Goal: Find specific page/section: Find specific page/section

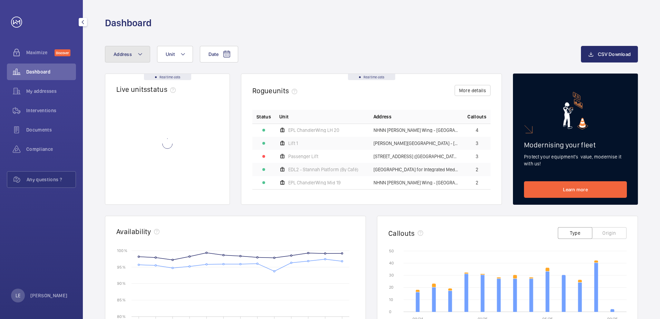
click at [113, 55] on button "Address" at bounding box center [127, 54] width 45 height 17
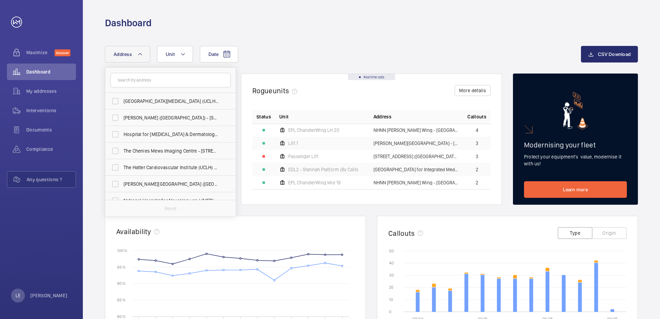
click at [157, 80] on input "text" at bounding box center [170, 80] width 120 height 15
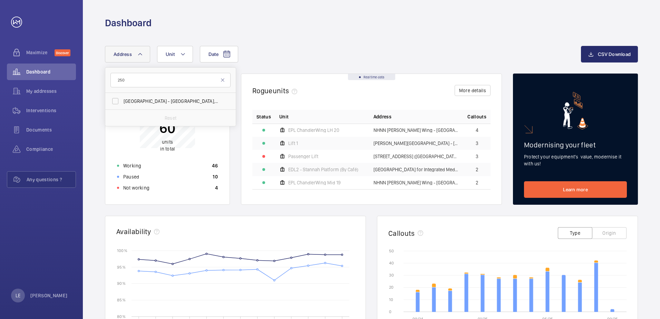
type input "250"
click at [174, 109] on div "Reset" at bounding box center [170, 117] width 131 height 17
click at [172, 100] on span "[GEOGRAPHIC_DATA] - [GEOGRAPHIC_DATA], [STREET_ADDRESS]" at bounding box center [171, 101] width 95 height 7
click at [122, 100] on input "[GEOGRAPHIC_DATA] - [GEOGRAPHIC_DATA], [STREET_ADDRESS]" at bounding box center [115, 101] width 14 height 14
checkbox input "true"
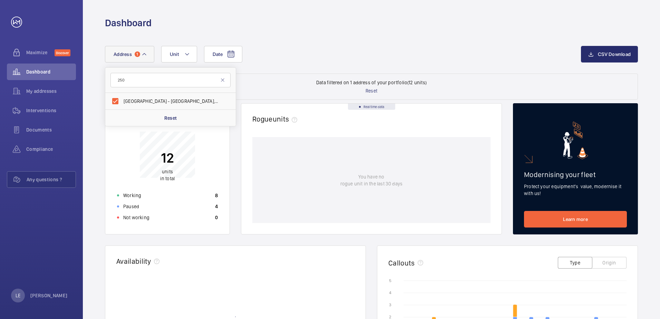
click at [343, 62] on div "Date Address [GEOGRAPHIC_DATA] - [GEOGRAPHIC_DATA][STREET_ADDRESS] Reset Unit" at bounding box center [343, 54] width 476 height 17
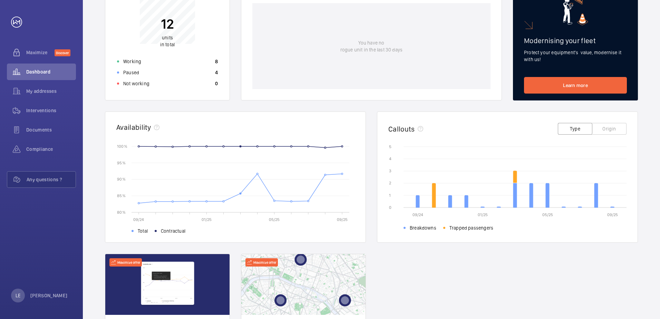
scroll to position [35, 0]
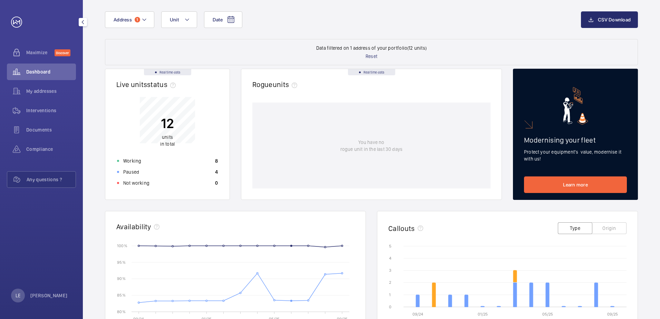
click at [27, 109] on span "Interventions" at bounding box center [51, 110] width 50 height 7
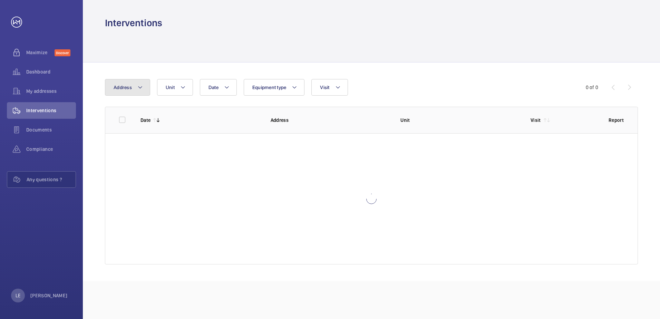
click at [127, 87] on span "Address" at bounding box center [123, 88] width 18 height 6
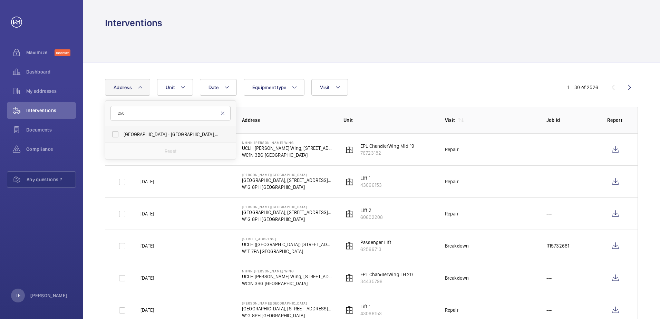
type input "250"
click at [169, 138] on label "[GEOGRAPHIC_DATA] - [GEOGRAPHIC_DATA], [STREET_ADDRESS]" at bounding box center [165, 134] width 120 height 17
click at [122, 138] on input "[GEOGRAPHIC_DATA] - [GEOGRAPHIC_DATA], [STREET_ADDRESS]" at bounding box center [115, 134] width 14 height 14
checkbox input "true"
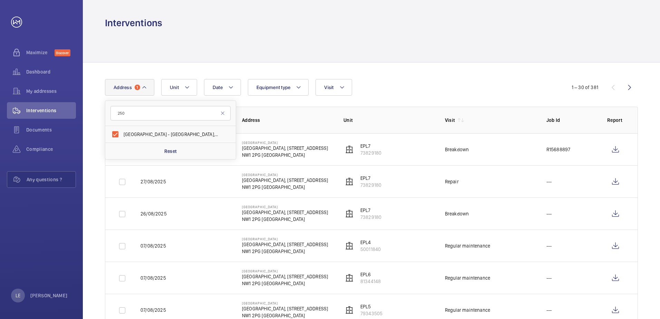
drag, startPoint x: 428, startPoint y: 103, endPoint x: 409, endPoint y: 103, distance: 19.0
